Goal: Task Accomplishment & Management: Manage account settings

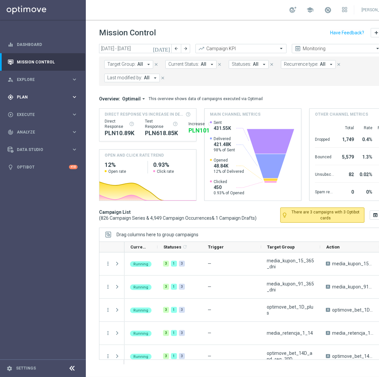
click at [30, 96] on span "Plan" at bounding box center [44, 97] width 55 height 4
click at [24, 128] on button "Templates keyboard_arrow_right" at bounding box center [47, 130] width 61 height 5
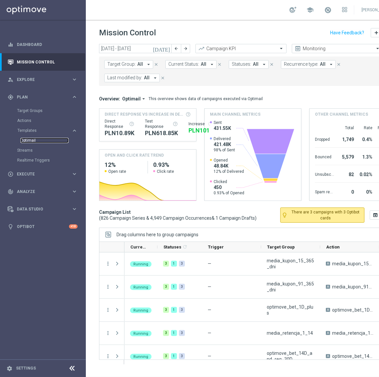
click at [35, 138] on link "Optimail" at bounding box center [44, 140] width 48 height 5
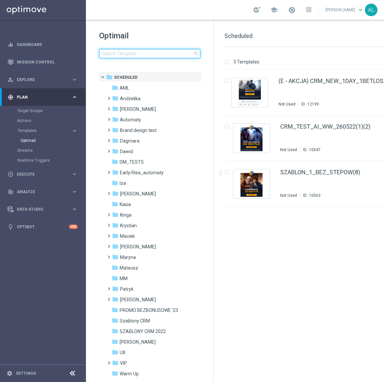
click at [142, 50] on input at bounding box center [149, 53] width 101 height 9
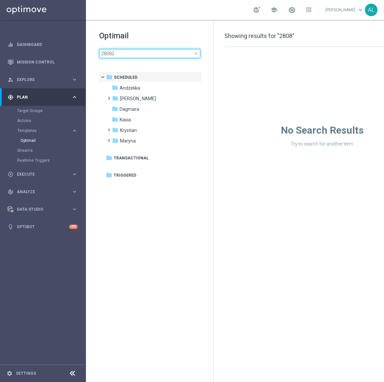
type input "280825"
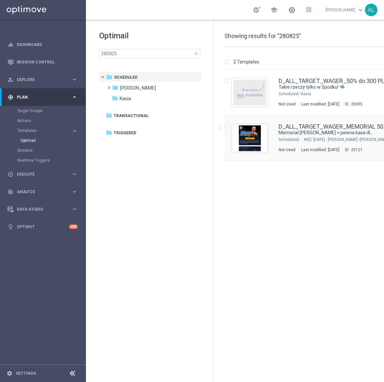
click at [286, 143] on div "D_ALL_TARGET_WAGER_MEMORIAL 50% do 300 PLN_ 280825 Memoriał [PERSON_NAME] = pew…" at bounding box center [334, 138] width 111 height 29
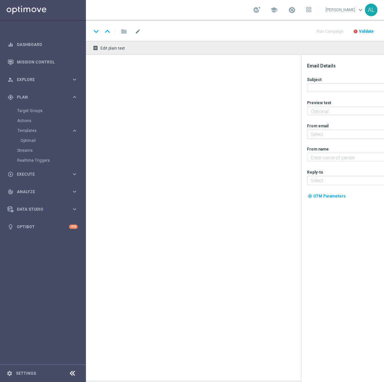
type input "D_ALL_TARGET_WAGER_MEMORIAL 50% do 300 PLN_280825"
type textarea "Zgarnij nawet 300 zł bonusu 💸"
type textarea "STS"
type input "[EMAIL_ADDRESS][DOMAIN_NAME]"
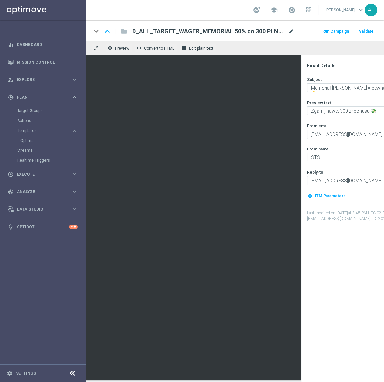
click at [289, 33] on span "mode_edit" at bounding box center [291, 31] width 6 height 6
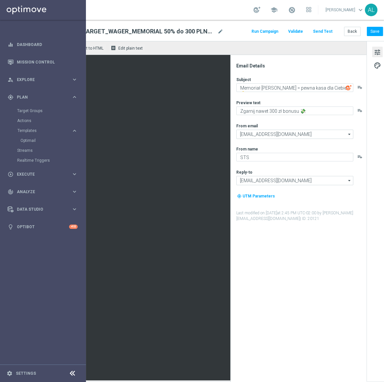
scroll to position [0, 80]
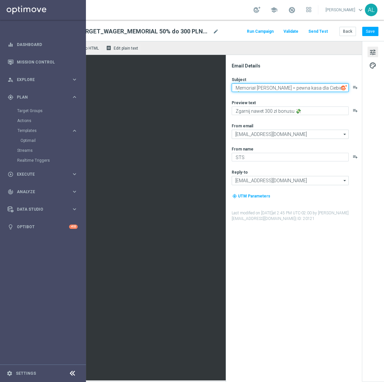
click at [271, 89] on textarea "Memoriał [PERSON_NAME] = pewna kasa dla Ciebie! 🫵" at bounding box center [290, 87] width 117 height 9
click at [258, 116] on div "Subject Memoriał [PERSON_NAME] = pewna kasa dla Ciebie! 🫵 playlist_add Preview …" at bounding box center [297, 149] width 130 height 145
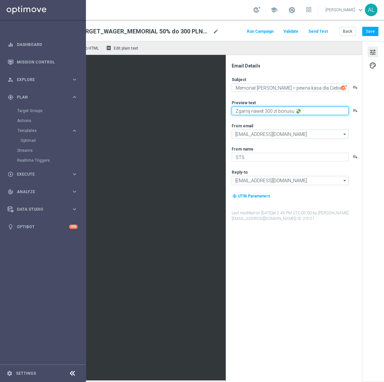
click at [243, 112] on textarea "Zgarnij nawet 300 zł bonusu 💸" at bounding box center [290, 110] width 117 height 9
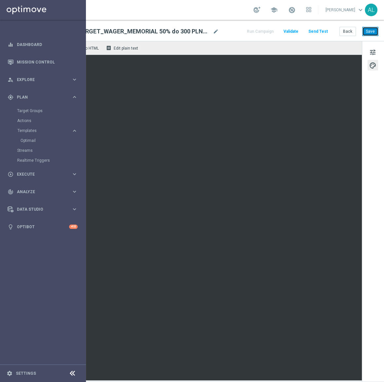
click at [363, 33] on button "Save" at bounding box center [370, 31] width 16 height 9
click at [368, 33] on button "Save" at bounding box center [370, 31] width 16 height 9
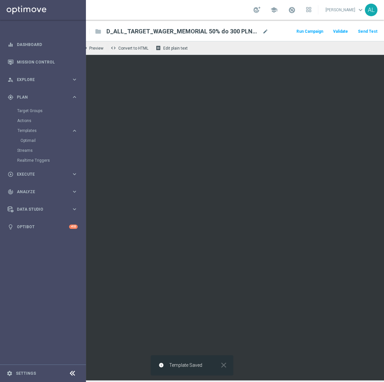
scroll to position [0, 0]
click at [123, 50] on span "Preview" at bounding box center [122, 48] width 14 height 5
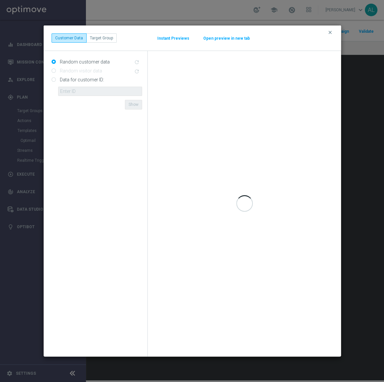
click at [218, 38] on button "Open preview in new tab" at bounding box center [226, 38] width 47 height 5
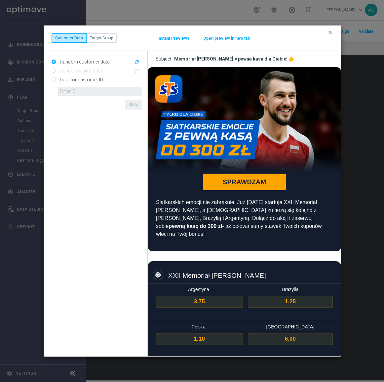
click at [329, 32] on icon "clear" at bounding box center [330, 32] width 5 height 5
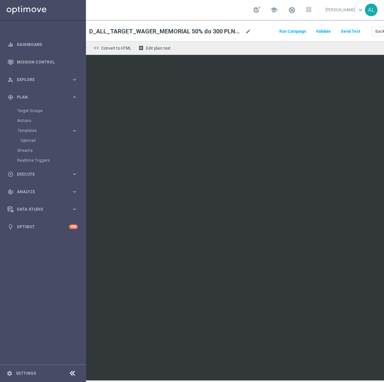
scroll to position [0, 80]
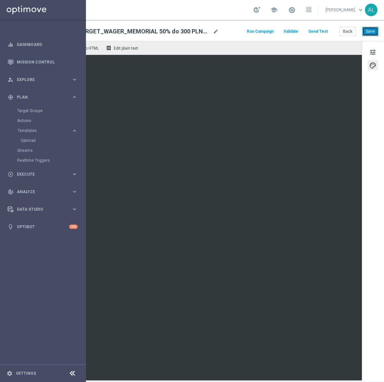
click at [362, 27] on button "Save" at bounding box center [370, 31] width 16 height 9
click at [213, 32] on span "mode_edit" at bounding box center [216, 31] width 6 height 6
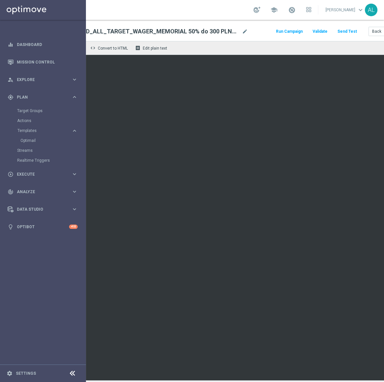
click at [252, 41] on div "remove_red_eye Preview code Convert to HTML receipt Edit plain text" at bounding box center [215, 48] width 351 height 14
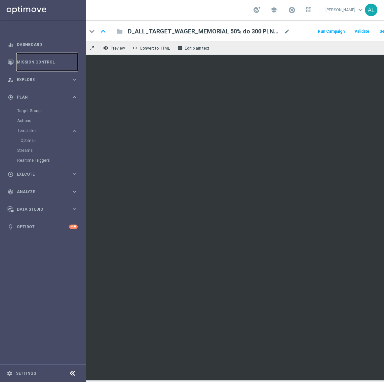
scroll to position [0, 0]
click at [125, 44] on button "remove_red_eye Preview" at bounding box center [119, 48] width 26 height 9
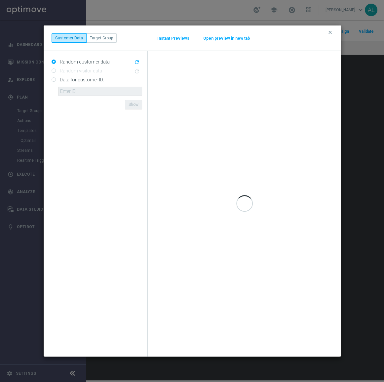
click at [215, 38] on button "Open preview in new tab" at bounding box center [226, 38] width 47 height 5
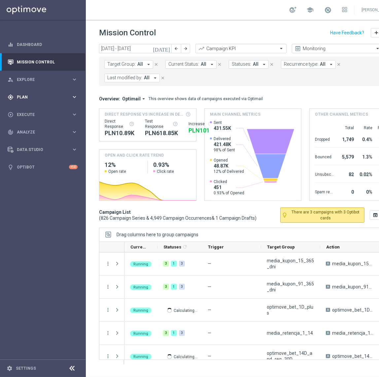
click at [53, 96] on span "Plan" at bounding box center [44, 97] width 55 height 4
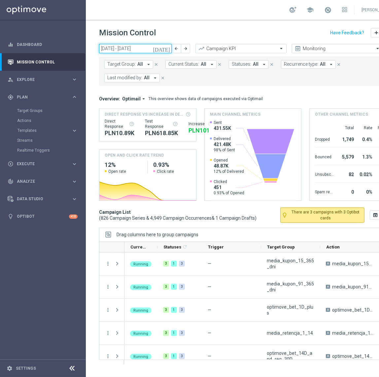
click at [129, 47] on input "[DATE] - [DATE]" at bounding box center [135, 48] width 73 height 9
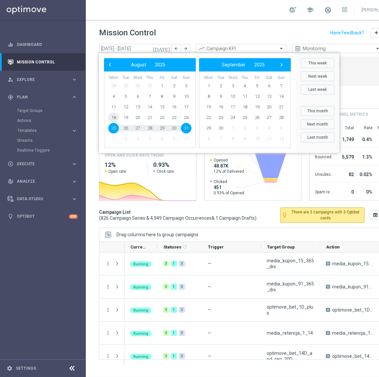
click at [116, 121] on span "18" at bounding box center [113, 117] width 11 height 11
click at [183, 119] on span "24" at bounding box center [186, 117] width 11 height 11
type input "18 Aug 2025 - 24 Aug 2025"
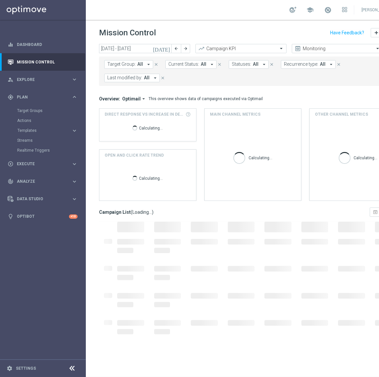
click at [302, 63] on span "Recurrence type:" at bounding box center [301, 64] width 34 height 6
click at [297, 100] on label "Non-Recurring" at bounding box center [303, 101] width 25 height 4
click at [236, 86] on mini-dashboard "Overview: Optimail arrow_drop_down This overview shows data of campaigns execut…" at bounding box center [253, 147] width 308 height 122
click at [202, 79] on span "Last modified by:" at bounding box center [219, 78] width 35 height 6
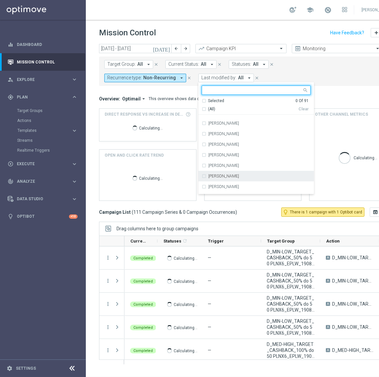
scroll to position [691, 0]
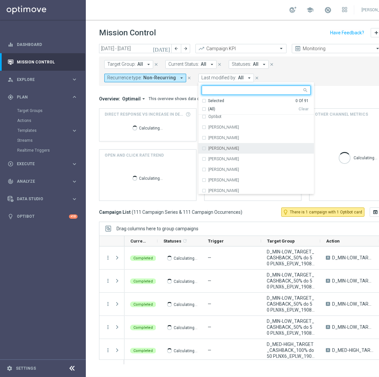
click at [209, 148] on label "Patryk Przybolewski" at bounding box center [224, 148] width 31 height 4
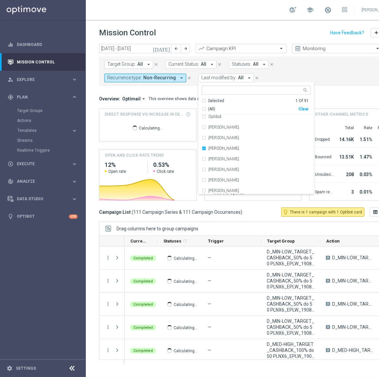
click at [297, 85] on div "Target Group: All arrow_drop_down close Current Status: All arrow_drop_down clo…" at bounding box center [253, 71] width 308 height 29
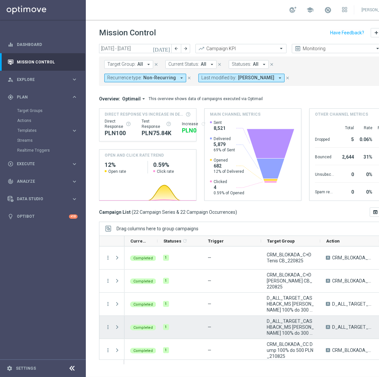
click at [284, 331] on span "D_ALL_TARGET_CASHBACK_MS SIATKA 100% do 300 PLN SB SMS_220825" at bounding box center [291, 327] width 48 height 18
click at [284, 330] on span "D_ALL_TARGET_CASHBACK_MS SIATKA 100% do 300 PLN SB SMS_220825" at bounding box center [291, 327] width 48 height 18
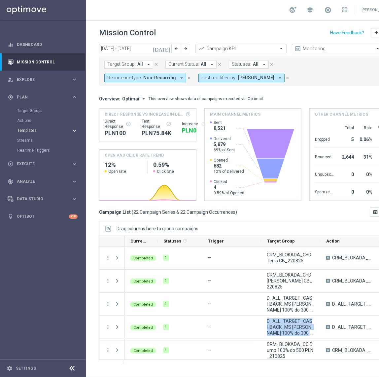
click at [37, 130] on span "Templates" at bounding box center [41, 131] width 47 height 4
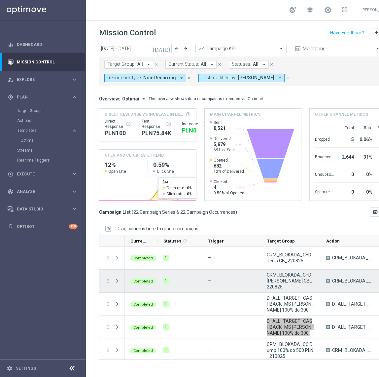
scroll to position [4, 0]
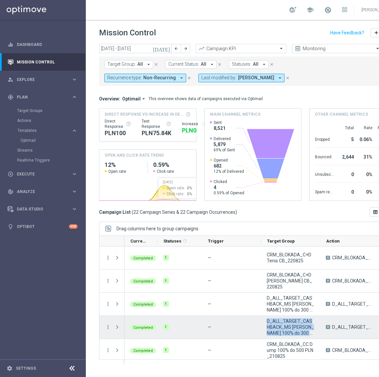
click at [305, 321] on span "D_ALL_TARGET_CASHBACK_MS SIATKA 100% do 300 PLN SB SMS_220825" at bounding box center [291, 327] width 48 height 18
click at [295, 320] on span "D_ALL_TARGET_CASHBACK_MS SIATKA 100% do 300 PLN SB SMS_220825" at bounding box center [291, 327] width 48 height 18
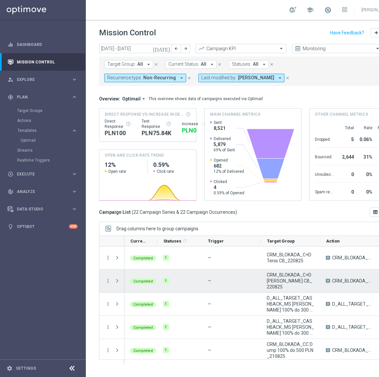
click at [287, 277] on span "CRM_BLOKADA_C+D MS Siatka CB_220825" at bounding box center [291, 281] width 48 height 18
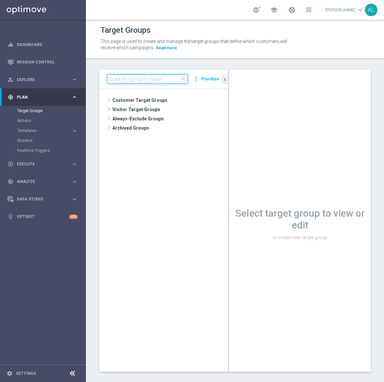
click at [128, 79] on input at bounding box center [147, 78] width 81 height 9
paste input "D_ALL_TARGET_CASHBACK_MS SIATKA 100% do 300 PLN SB SMS_220825"
click at [163, 82] on input "D_ALL_TARGET_CASHBACK_MS SIATKA 100% do 300 PLN SB SMS_220825" at bounding box center [147, 78] width 81 height 9
drag, startPoint x: 164, startPoint y: 81, endPoint x: 155, endPoint y: 81, distance: 9.3
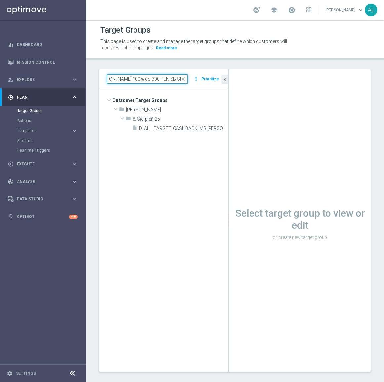
click at [155, 81] on input "D_ALL_TARGET_CASHBACK_MS SIATKA 100% do 300 PLN SB SMS_220825" at bounding box center [147, 78] width 81 height 9
click at [172, 129] on span "D_ALL_TARGET_CASHBACK_MS SIATKA 100% do 300 PLN_220825" at bounding box center [176, 129] width 74 height 6
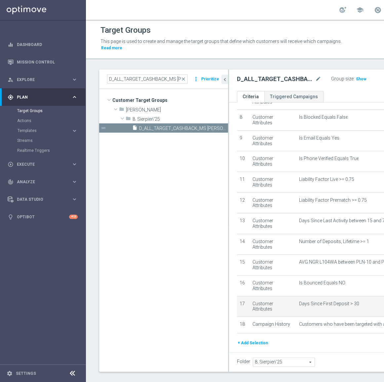
scroll to position [197, 0]
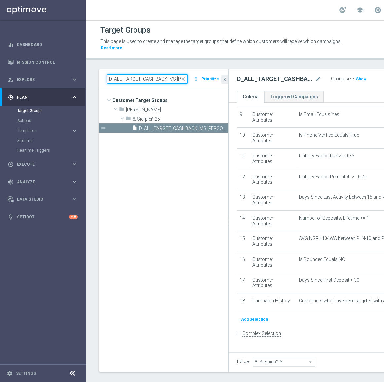
click at [133, 79] on input "D_ALL_TARGET_CASHBACK_MS SIATKA 100% do 300 PLN_220825" at bounding box center [147, 78] width 81 height 9
paste input "CRM_BLOKADA_C+D MS Siatka CB"
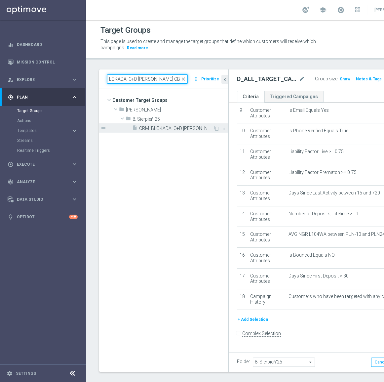
type input "CRM_BLOKADA_C+D MS Siatka CB_220825"
click at [176, 129] on span "CRM_BLOKADA_C+D MS Siatka CB_220825" at bounding box center [176, 129] width 74 height 6
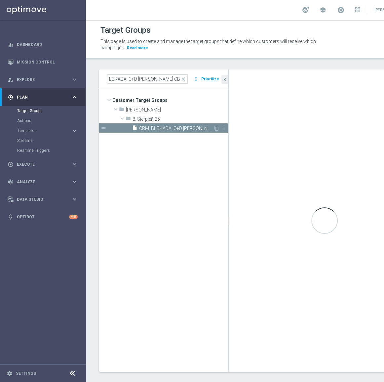
scroll to position [0, 0]
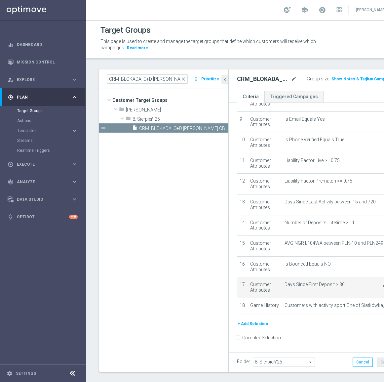
scroll to position [197, 0]
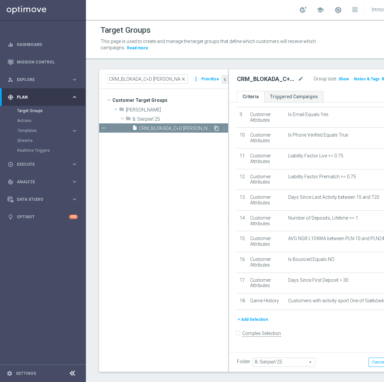
click at [216, 127] on icon "content_copy" at bounding box center [216, 128] width 5 height 5
click at [298, 78] on icon "mode_edit" at bounding box center [301, 79] width 6 height 8
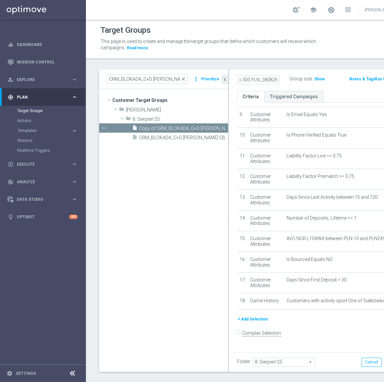
scroll to position [0, 115]
type input "D_ALL_TARGET_WAGER_MEMORIAL 50% do 300 PLN_280825"
click at [269, 89] on div "D_ALL_TARGET_WAGER_MEMORIAL 50% do 300 PLN_280825 Group size : Show Notes & Tag…" at bounding box center [319, 79] width 181 height 21
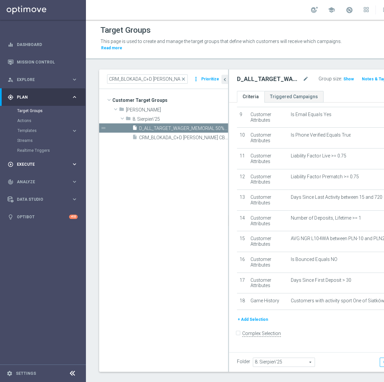
click at [42, 163] on span "Execute" at bounding box center [44, 164] width 55 height 4
click at [281, 358] on span "8. Sierpień'25" at bounding box center [283, 362] width 61 height 9
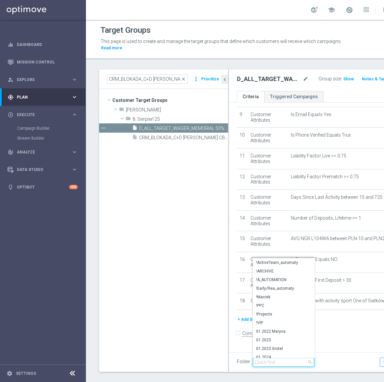
click at [281, 357] on input "search" at bounding box center [283, 361] width 61 height 9
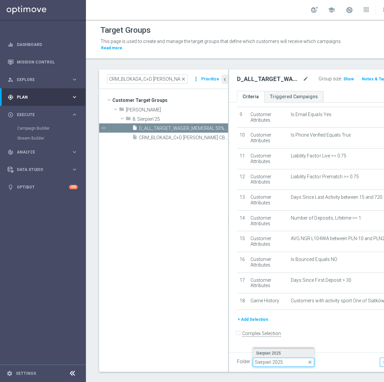
type input "Sierpień 2025"
click at [284, 349] on label "Sierpień 2025" at bounding box center [283, 353] width 61 height 9
type input "Sierpień 2025"
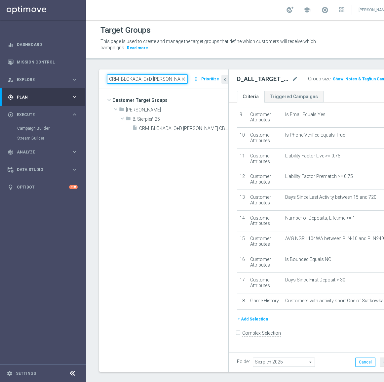
click at [166, 76] on input "CRM_BLOKADA_C+D MS Siatka CB_220825" at bounding box center [147, 78] width 81 height 9
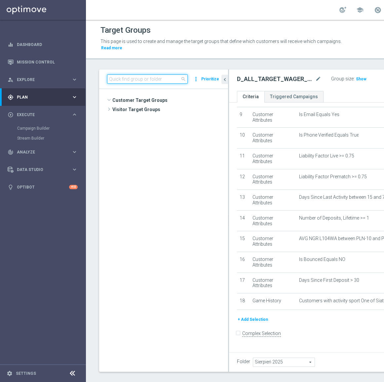
scroll to position [168, 0]
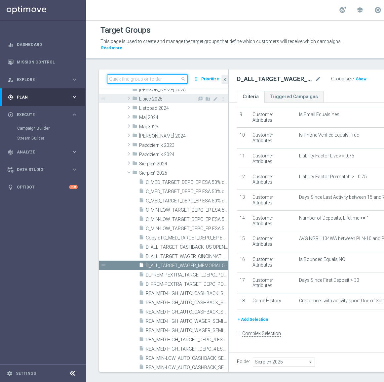
paste input "D_ALL_TARGET_WAGER_MEMORIAL 50% do 300 PLN_280825"
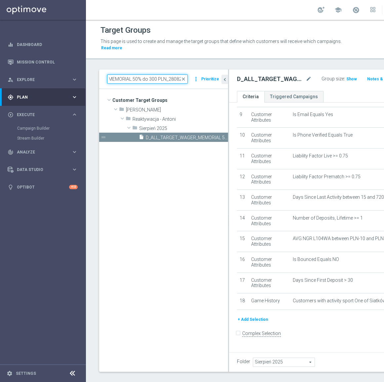
scroll to position [0, 0]
type input "D_ALL_TARGET_WAGER_MEMORIAL 50% do 300 PLN_280825"
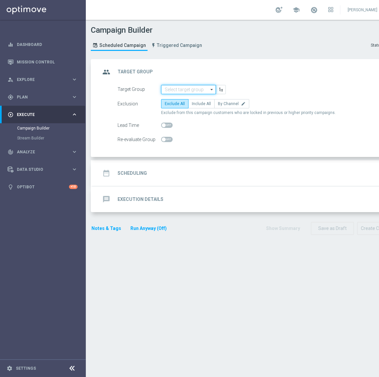
click at [185, 89] on input at bounding box center [188, 89] width 55 height 9
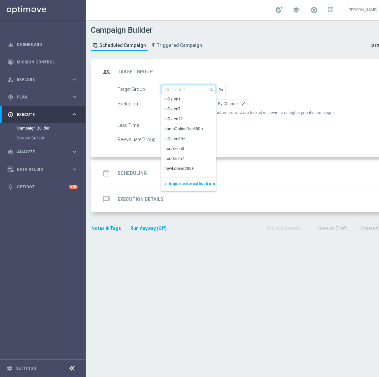
paste input "D_ALL_TARGET_WAGER_MEMORIAL 50% do 300 PLN_280825"
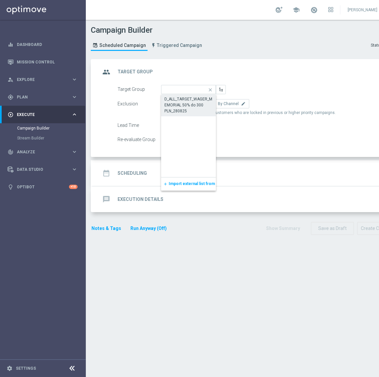
click at [203, 106] on div "D_ALL_TARGET_WAGER_MEMORIAL 50% do 300 PLN_280825" at bounding box center [189, 105] width 48 height 18
type input "D_ALL_TARGET_WAGER_MEMORIAL 50% do 300 PLN_280825"
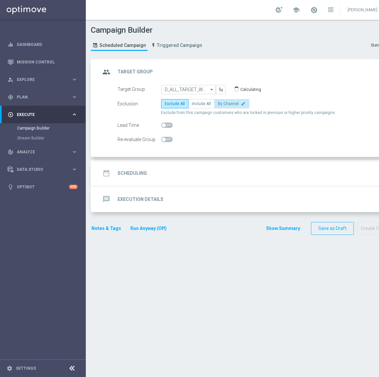
click at [224, 104] on span "By Channel" at bounding box center [228, 103] width 21 height 5
click at [222, 104] on input "By Channel edit" at bounding box center [220, 105] width 4 height 4
radio input "true"
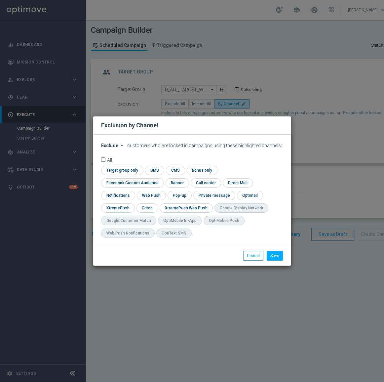
click at [116, 148] on span "Exclude" at bounding box center [109, 145] width 17 height 5
click at [0, 0] on span "Include" at bounding box center [0, 0] width 0 height 0
click at [161, 178] on input "checkbox" at bounding box center [131, 182] width 60 height 9
checkbox input "true"
click at [144, 209] on input "checkbox" at bounding box center [146, 207] width 20 height 9
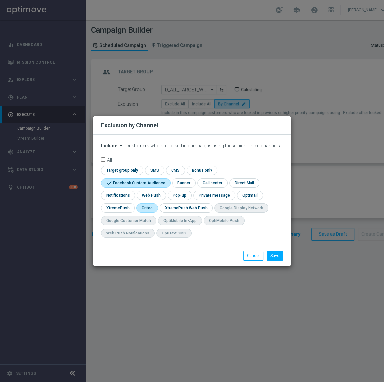
checkbox input "true"
click at [275, 256] on button "Save" at bounding box center [275, 255] width 16 height 9
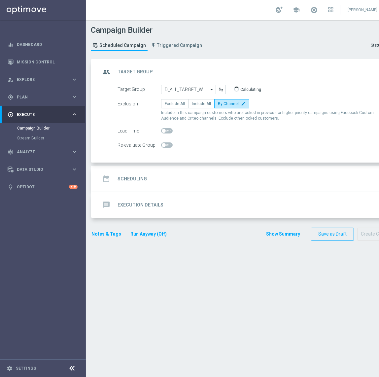
click at [147, 183] on div "date_range Scheduling keyboard_arrow_down" at bounding box center [246, 179] width 293 height 13
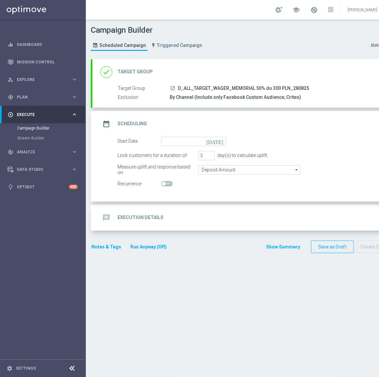
click at [163, 134] on div "date_range Scheduling keyboard_arrow_up" at bounding box center [247, 124] width 309 height 26
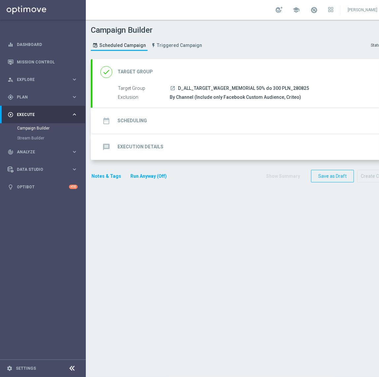
click at [180, 130] on div "date_range Scheduling keyboard_arrow_down Start Date today Lock customers for a…" at bounding box center [247, 121] width 309 height 26
click at [182, 124] on div "date_range Scheduling keyboard_arrow_down" at bounding box center [246, 121] width 293 height 13
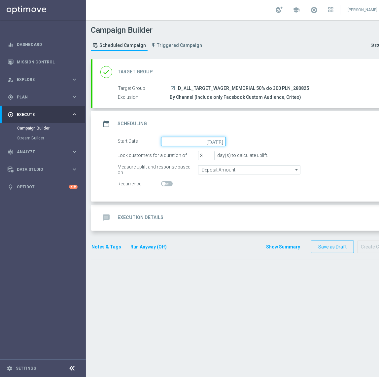
click at [172, 141] on input at bounding box center [193, 141] width 65 height 9
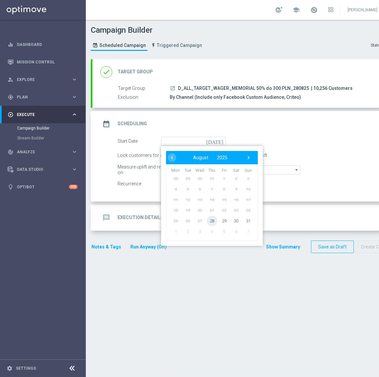
click at [213, 221] on span "28" at bounding box center [212, 220] width 11 height 11
type input "28 Aug 2025"
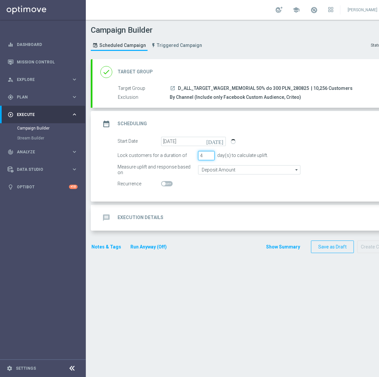
type input "4"
click at [211, 154] on input "4" at bounding box center [206, 155] width 17 height 9
click at [230, 195] on div "Start Date 28 Aug 2025 today Lock customers for a duration of 4 day(s) to calcu…" at bounding box center [247, 169] width 309 height 65
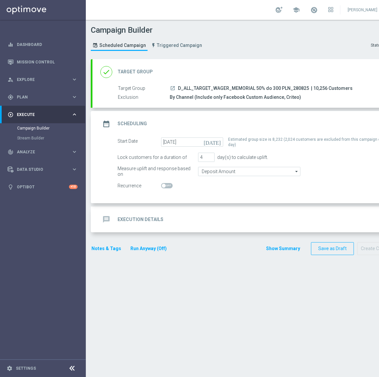
drag, startPoint x: 307, startPoint y: 87, endPoint x: 178, endPoint y: 89, distance: 128.6
click at [178, 89] on span "D_ALL_TARGET_WAGER_MEMORIAL 50% do 300 PLN_280825" at bounding box center [243, 89] width 131 height 6
copy span "D_ALL_TARGET_WAGER_MEMORIAL 50% do 300 PLN_280825"
click at [173, 86] on icon "launch" at bounding box center [172, 88] width 5 height 5
click at [230, 171] on input "Deposit Amount" at bounding box center [249, 171] width 102 height 9
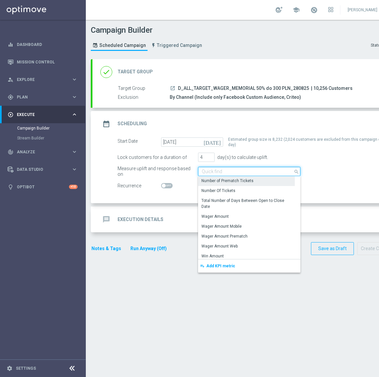
scroll to position [120, 0]
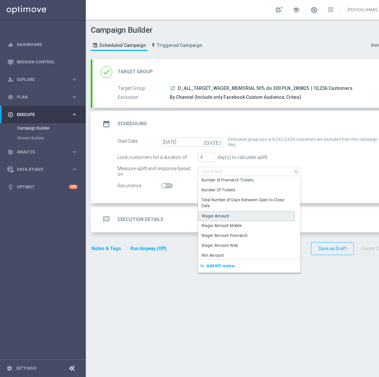
click at [223, 215] on div "Wager Amount" at bounding box center [215, 216] width 27 height 6
type input "Wager Amount"
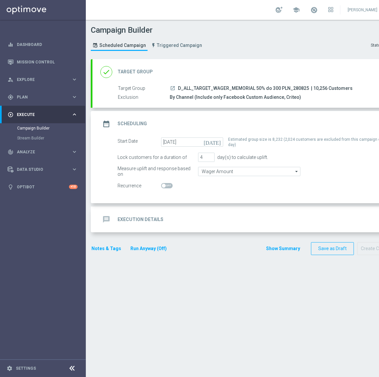
click at [207, 213] on div "message Execution Details keyboard_arrow_down" at bounding box center [246, 219] width 293 height 13
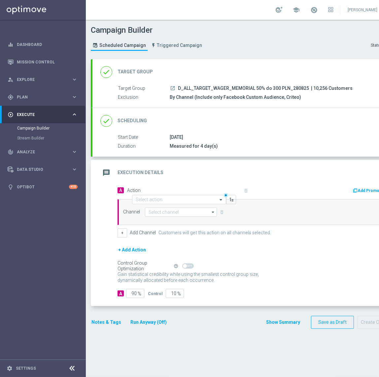
drag, startPoint x: 307, startPoint y: 88, endPoint x: 178, endPoint y: 89, distance: 128.2
click at [178, 89] on span "D_ALL_TARGET_WAGER_MEMORIAL 50% do 300 PLN_280825" at bounding box center [243, 89] width 131 height 6
copy span "D_ALL_TARGET_WAGER_MEMORIAL 50% do 300 PLN_280825"
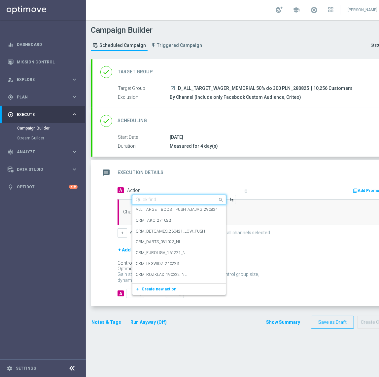
click at [147, 200] on input "text" at bounding box center [173, 200] width 74 height 6
click at [162, 291] on button "add_new Create new action" at bounding box center [178, 290] width 91 height 8
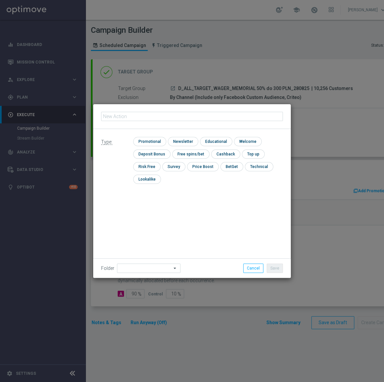
type input "D_ALL_TARGET_WAGER_MEMORIAL 50% do 300 PLN_280825"
click at [156, 142] on input "checkbox" at bounding box center [148, 141] width 31 height 9
checkbox input "true"
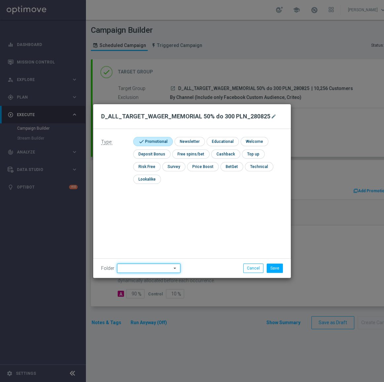
click at [131, 269] on input at bounding box center [148, 267] width 63 height 9
click at [147, 188] on div "[PERSON_NAME]" at bounding box center [147, 184] width 60 height 9
type input "[PERSON_NAME]"
click at [274, 267] on button "Save" at bounding box center [275, 267] width 16 height 9
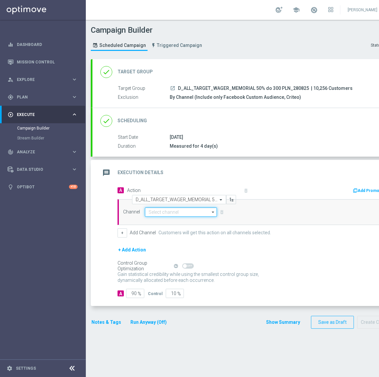
click at [182, 209] on input at bounding box center [181, 212] width 72 height 9
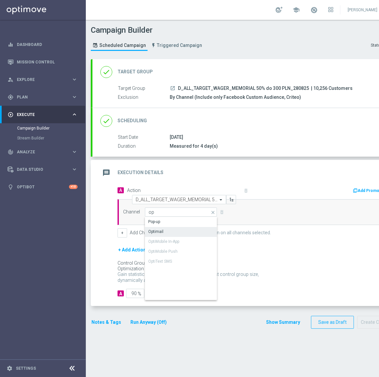
click at [174, 230] on div "Optimail" at bounding box center [181, 231] width 73 height 9
type input "Optimail"
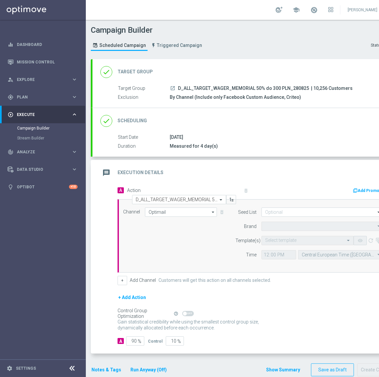
type input "STS"
click at [123, 282] on button "+" at bounding box center [123, 280] width 10 height 9
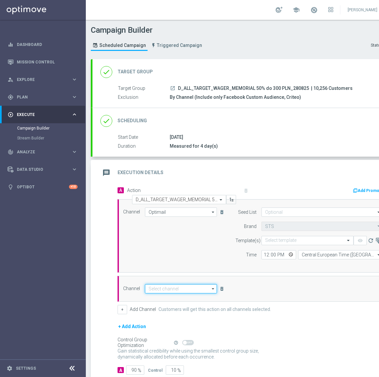
click at [162, 287] on input at bounding box center [181, 288] width 72 height 9
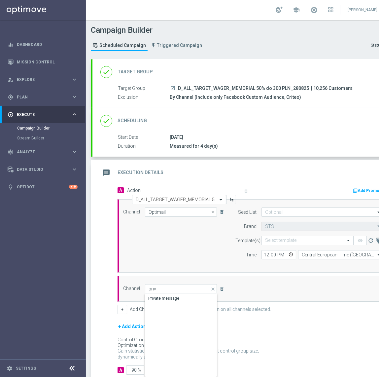
click at [171, 303] on div "Private message" at bounding box center [181, 335] width 72 height 83
click at [173, 297] on div "Private message" at bounding box center [164, 299] width 31 height 6
type input "Private message"
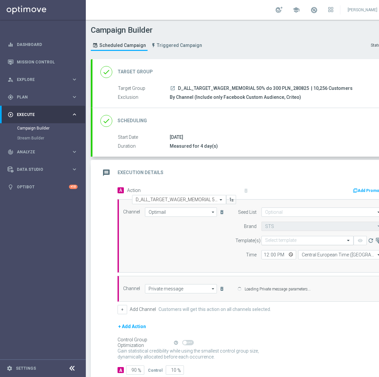
click at [290, 239] on input "text" at bounding box center [301, 241] width 72 height 6
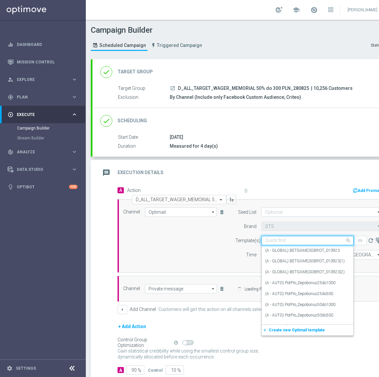
paste input "D_ALL_TARGET_WAGER_MEMORIAL 50% do 300 PLN_280825"
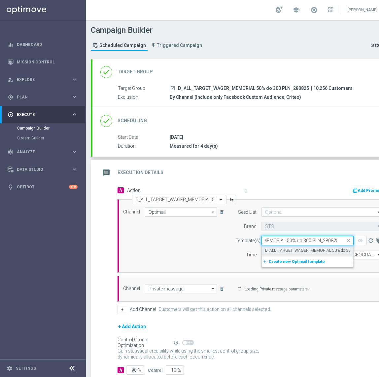
click at [290, 250] on label "D_ALL_TARGET_WAGER_MEMORIAL 50% do 300 PLN_280825" at bounding box center [321, 251] width 112 height 6
type input "D_ALL_TARGET_WAGER_MEMORIAL 50% do 300 PLN_280825"
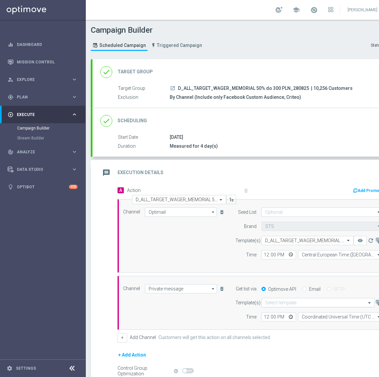
click at [278, 301] on input "text" at bounding box center [311, 303] width 93 height 6
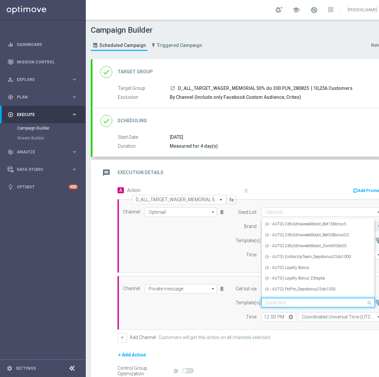
paste input "D_ALL_TARGET_WAGER_MEMORIAL 50% do 300 PLN_280825"
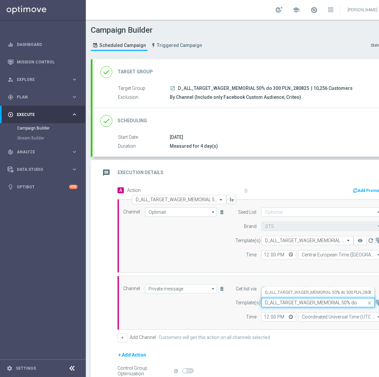
scroll to position [0, 33]
click at [287, 290] on label "D_ALL_TARGET_WAGER_MEMORIAL 50% do 300 PLN_280825" at bounding box center [321, 293] width 112 height 6
type input "D_ALL_TARGET_WAGER_MEMORIAL 50% do 300 PLN_280825"
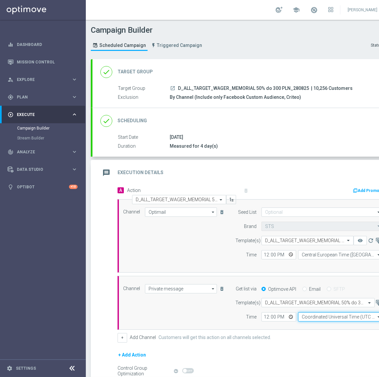
click at [314, 320] on input "Coordinated Universal Time (UTC 00:00)" at bounding box center [340, 316] width 85 height 9
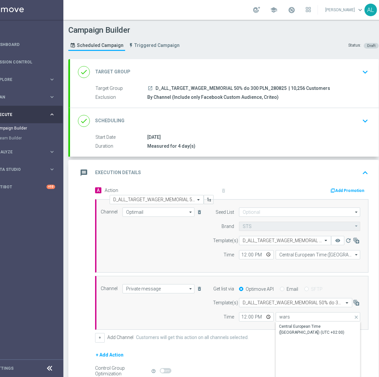
scroll to position [0, 31]
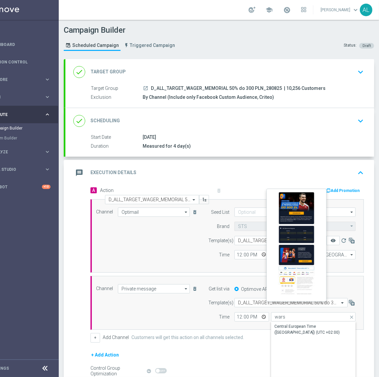
click at [331, 239] on icon "remove_red_eye" at bounding box center [333, 240] width 5 height 5
type input "Coordinated Universal Time (UTC 00:00)"
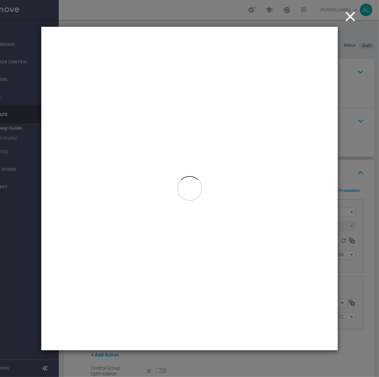
scroll to position [0, 27]
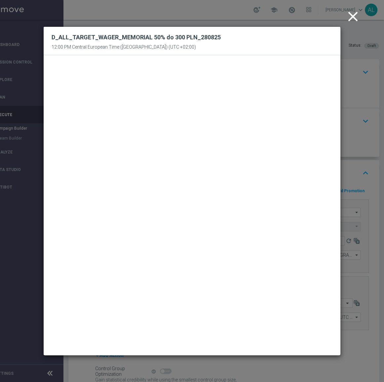
click at [352, 22] on icon "close" at bounding box center [353, 16] width 17 height 17
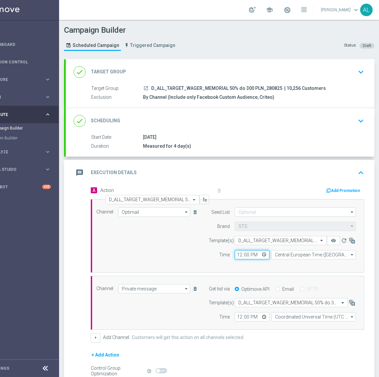
click at [239, 256] on input "12:00" at bounding box center [252, 254] width 35 height 9
type input "18:01"
click at [238, 316] on input "12:00" at bounding box center [252, 316] width 35 height 9
type input "18:01"
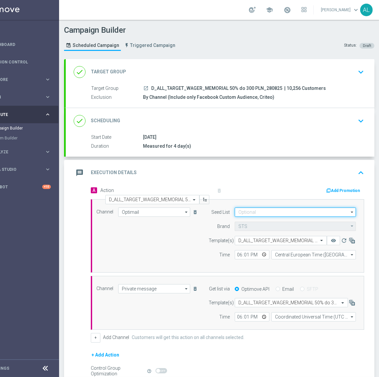
click at [246, 215] on input at bounding box center [295, 212] width 121 height 9
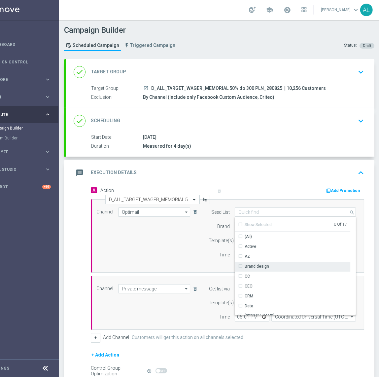
click at [244, 265] on div "Brand design" at bounding box center [253, 266] width 31 height 6
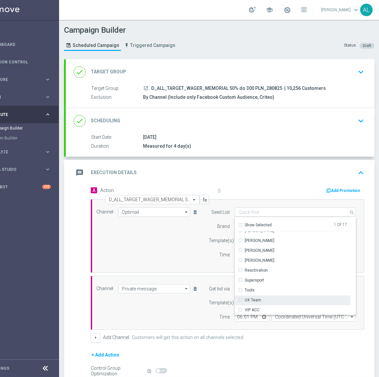
scroll to position [96, 0]
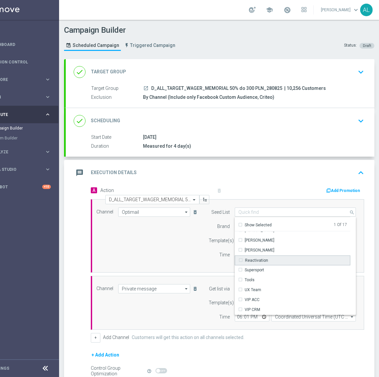
click at [266, 257] on div "Reactivation" at bounding box center [256, 260] width 23 height 6
click at [159, 249] on div "Channel Optimail Optimail arrow_drop_down Show Selected 1 of 22 Target group on…" at bounding box center [227, 236] width 270 height 57
type input "Selected 2 of 17"
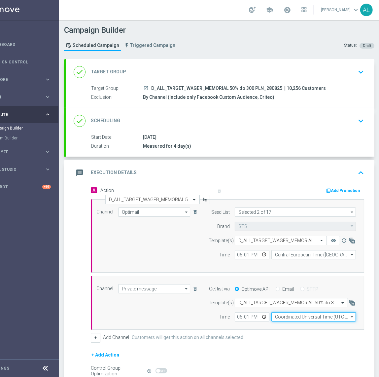
click at [278, 315] on input "Coordinated Universal Time (UTC 00:00)" at bounding box center [314, 316] width 85 height 9
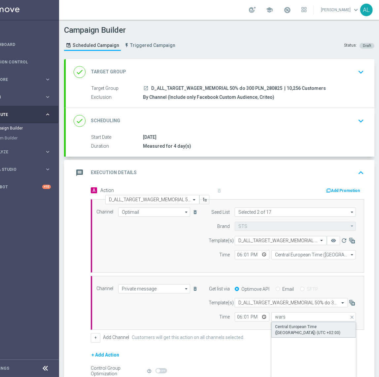
click at [280, 322] on div "Central European Time (Warsaw) (UTC +02:00)" at bounding box center [314, 330] width 85 height 16
type input "Central European Time (Warsaw) (UTC +02:00)"
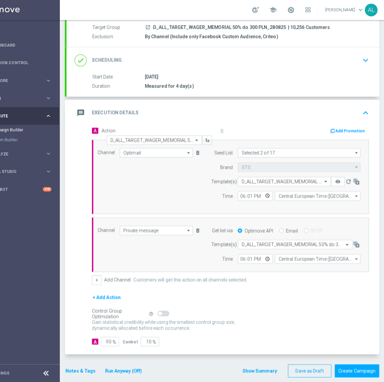
scroll to position [64, 0]
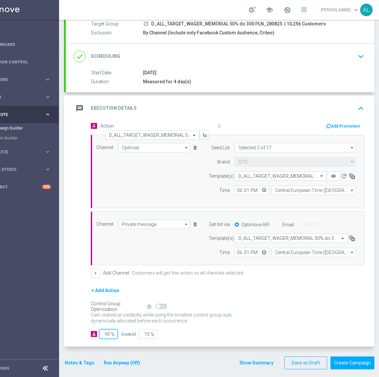
click at [108, 335] on input "90" at bounding box center [108, 333] width 18 height 9
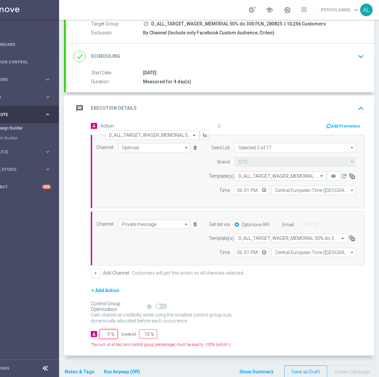
type input "95"
type input "5"
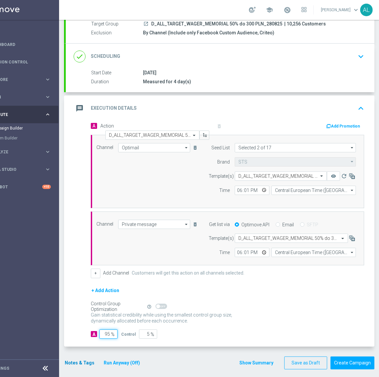
type input "95"
click at [76, 362] on button "Notes & Tags" at bounding box center [79, 363] width 31 height 8
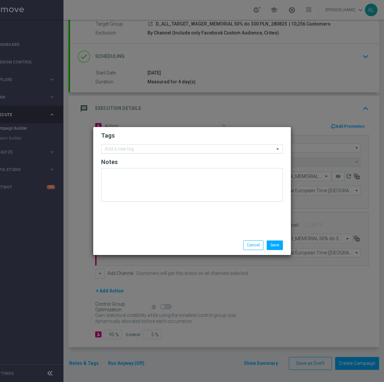
click at [128, 151] on input "text" at bounding box center [190, 149] width 170 height 6
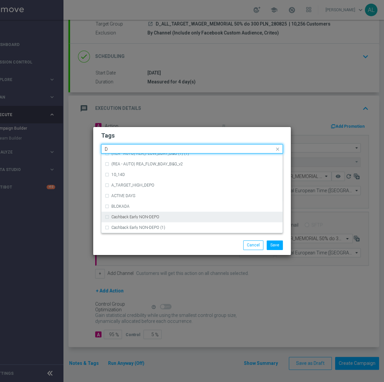
scroll to position [751, 0]
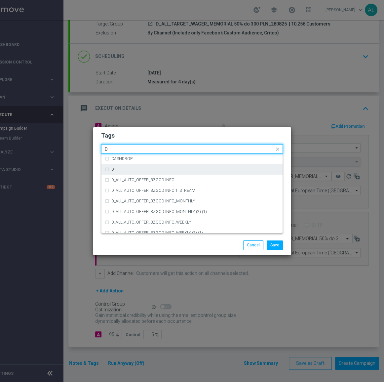
click at [137, 172] on div "D" at bounding box center [192, 169] width 174 height 11
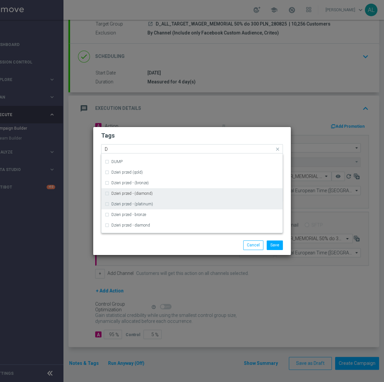
scroll to position [871, 0]
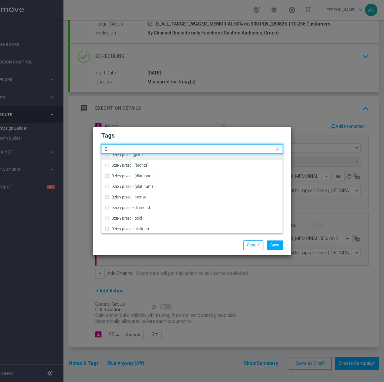
click at [145, 148] on input "D" at bounding box center [190, 149] width 170 height 6
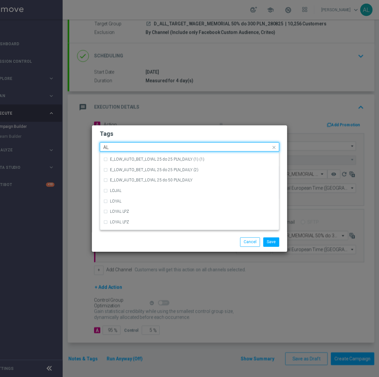
scroll to position [0, 0]
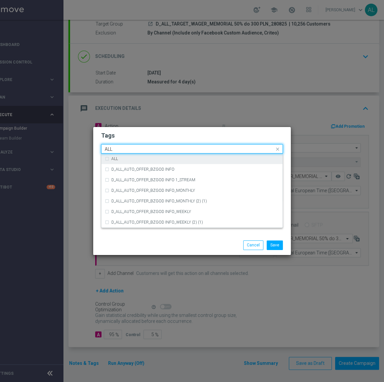
click at [135, 158] on div "ALL" at bounding box center [195, 159] width 168 height 4
click at [134, 151] on input "ALL" at bounding box center [190, 149] width 170 height 6
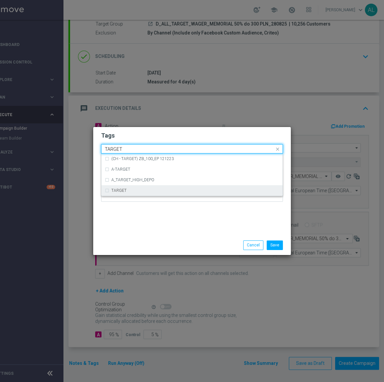
click at [129, 188] on div "TARGET" at bounding box center [195, 190] width 168 height 4
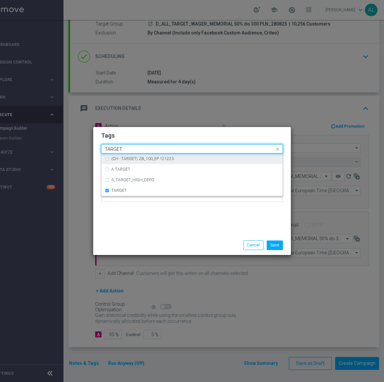
click at [136, 148] on input "TARGET" at bounding box center [190, 149] width 170 height 6
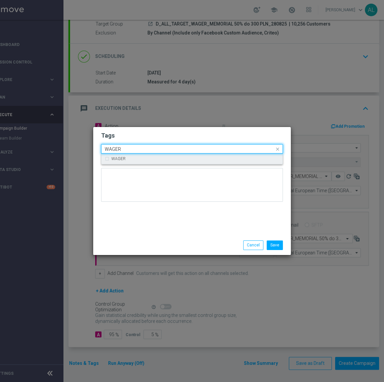
click at [129, 159] on div "WAGER" at bounding box center [195, 159] width 168 height 4
type input "WAGER"
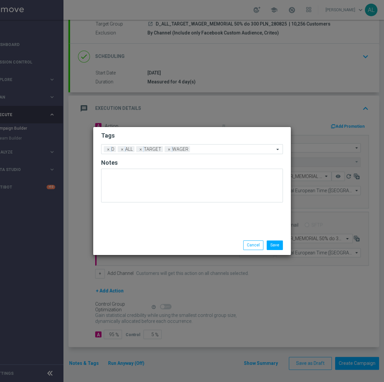
click at [132, 214] on div "Tags Add a new tag × D × ALL × TARGET × WAGER Notes" at bounding box center [192, 181] width 198 height 108
click at [198, 150] on input "text" at bounding box center [234, 150] width 82 height 6
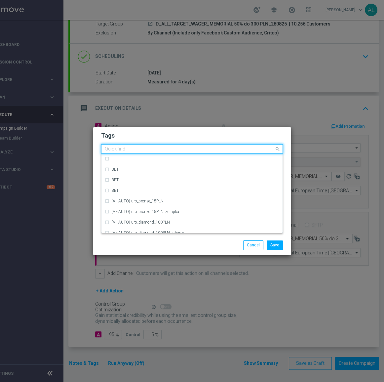
click at [199, 141] on form "Tags Quick find × D × ALL × TARGET × WAGER BET BET BET (A - AUTO) uro_bronze_15…" at bounding box center [192, 168] width 182 height 77
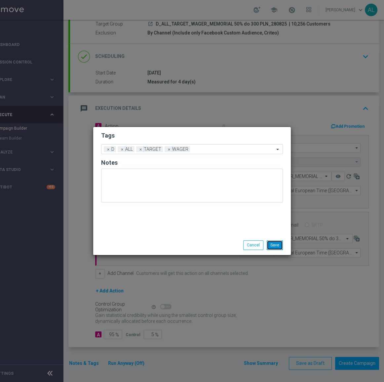
click at [280, 244] on button "Save" at bounding box center [275, 244] width 16 height 9
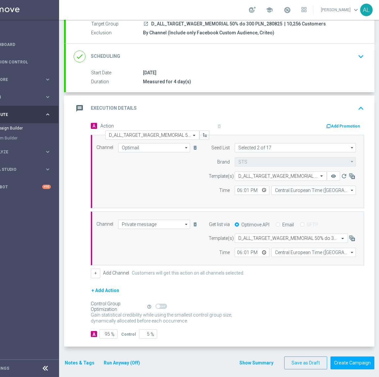
scroll to position [4, 27]
click at [72, 359] on button "Notes & Tags" at bounding box center [79, 363] width 31 height 8
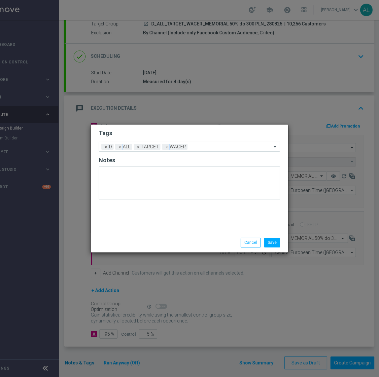
scroll to position [0, 27]
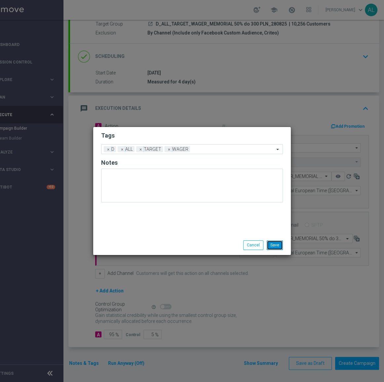
click at [277, 246] on button "Save" at bounding box center [275, 244] width 16 height 9
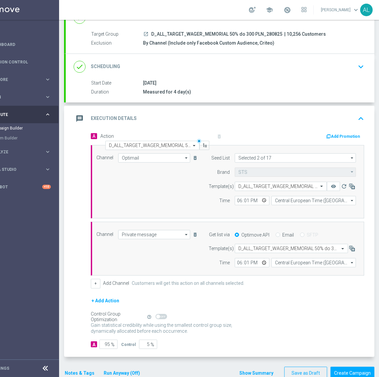
scroll to position [64, 0]
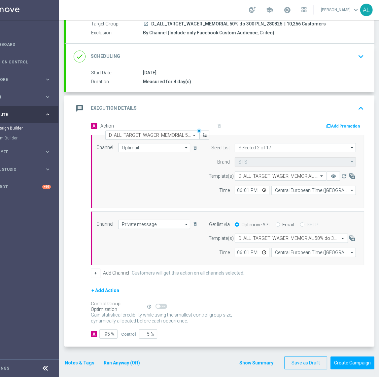
click at [79, 360] on button "Notes & Tags" at bounding box center [79, 363] width 31 height 8
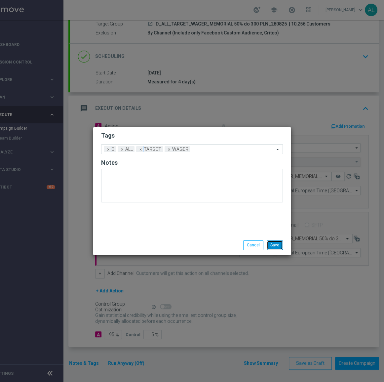
click at [277, 246] on button "Save" at bounding box center [275, 244] width 16 height 9
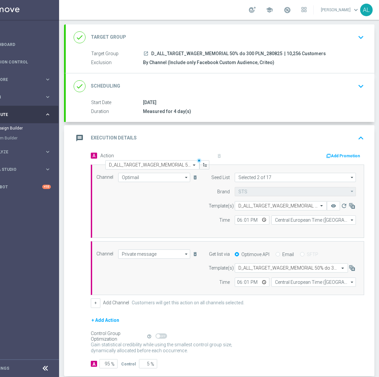
scroll to position [0, 0]
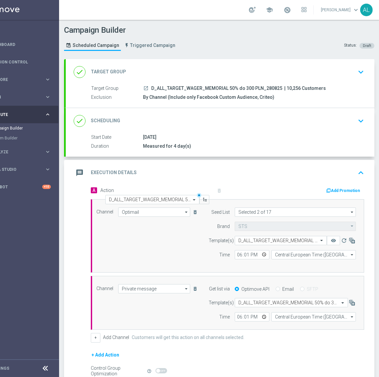
click at [305, 126] on div "done Scheduling keyboard_arrow_down" at bounding box center [220, 121] width 293 height 13
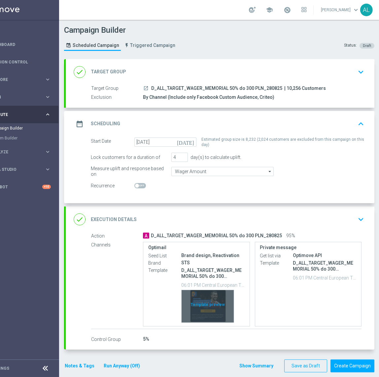
click at [198, 297] on div "Template preview" at bounding box center [208, 306] width 52 height 32
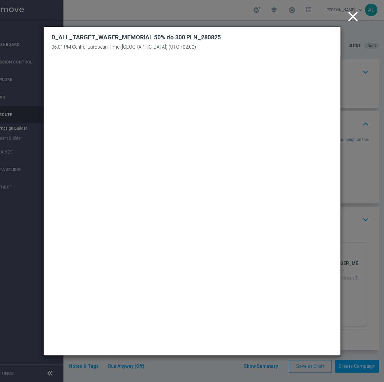
click at [354, 16] on icon "close" at bounding box center [353, 16] width 17 height 17
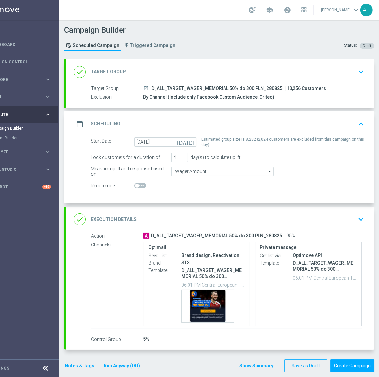
click at [362, 218] on icon "keyboard_arrow_down" at bounding box center [361, 219] width 10 height 10
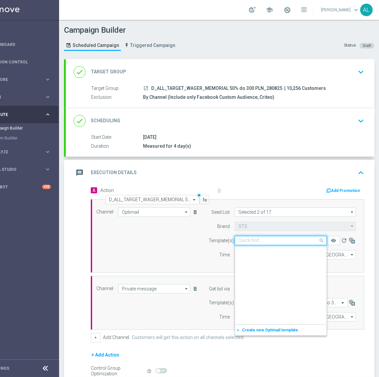
click at [321, 239] on span at bounding box center [323, 240] width 8 height 8
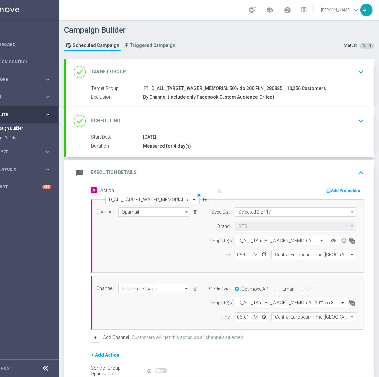
click at [164, 239] on div "Channel Optimail Optimail arrow_drop_down Show Selected 1 of 22 Target group on…" at bounding box center [227, 236] width 270 height 57
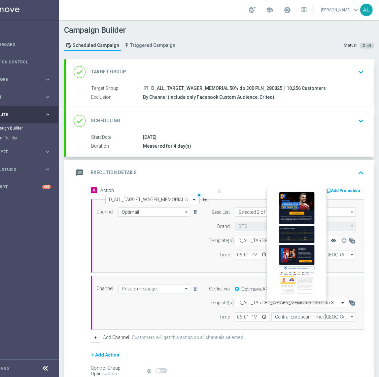
click at [331, 242] on icon "remove_red_eye" at bounding box center [333, 240] width 5 height 5
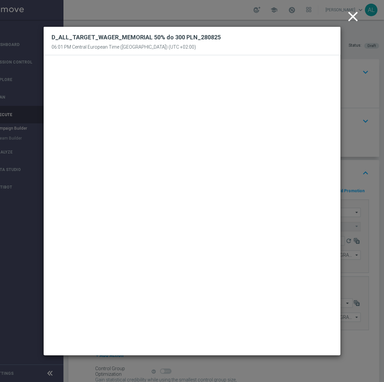
click at [351, 19] on icon "close" at bounding box center [353, 16] width 17 height 17
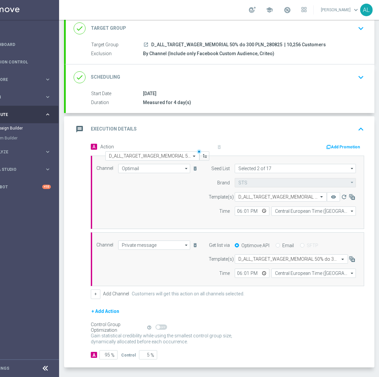
scroll to position [64, 0]
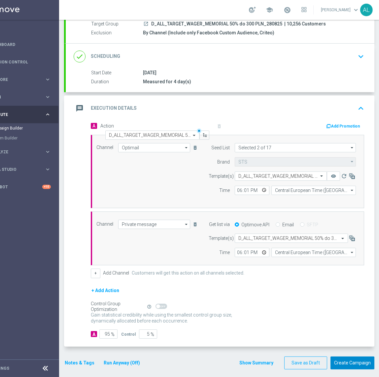
click at [351, 357] on button "Create Campaign" at bounding box center [353, 363] width 44 height 13
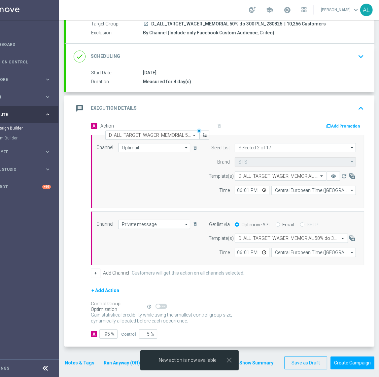
scroll to position [0, 27]
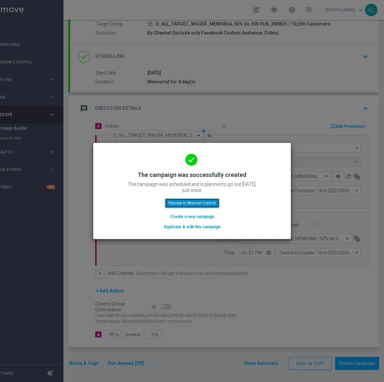
click at [195, 201] on button "Review in Mission Control" at bounding box center [192, 202] width 55 height 9
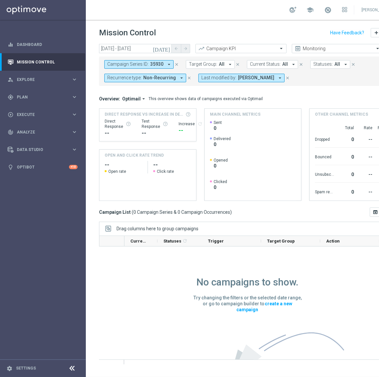
drag, startPoint x: 261, startPoint y: 71, endPoint x: 261, endPoint y: 76, distance: 4.6
click at [261, 71] on form "Campaign Series ID: 35930 arrow_drop_down close Target Group: All arrow_drop_do…" at bounding box center [238, 71] width 268 height 22
click at [277, 81] on button "Last modified by: Patryk Przybolewski arrow_drop_down" at bounding box center [242, 78] width 86 height 9
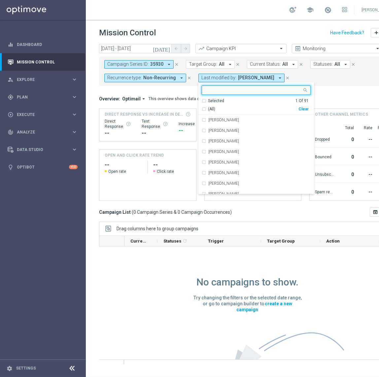
click at [0, 0] on div "Clear" at bounding box center [0, 0] width 0 height 0
click at [336, 93] on mini-dashboard "Overview: Optimail arrow_drop_down This overview shows data of campaigns execut…" at bounding box center [253, 147] width 308 height 122
